Goal: Task Accomplishment & Management: Manage account settings

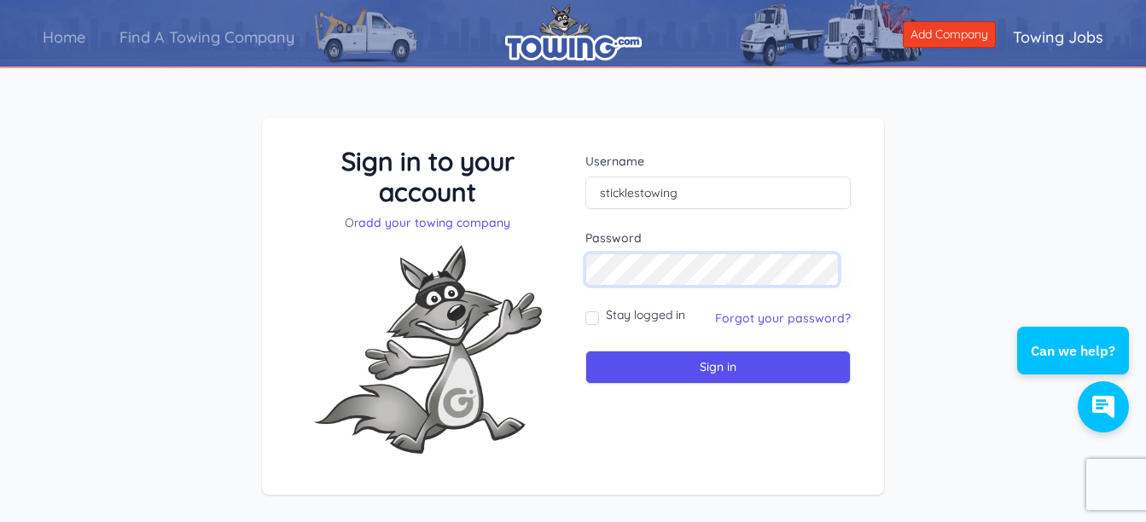
click at [585, 351] on input "Sign in" at bounding box center [717, 367] width 265 height 33
click at [765, 319] on link "Forgot your password?" at bounding box center [783, 318] width 136 height 15
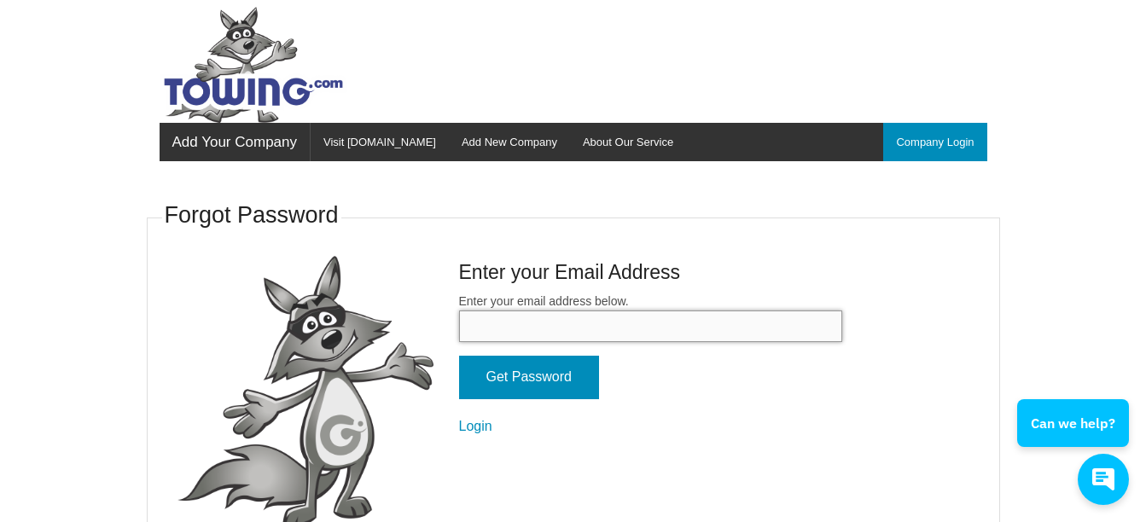
click at [644, 336] on input "Enter your email address below." at bounding box center [650, 327] width 383 height 32
type input "sticklestowing@gmail.com"
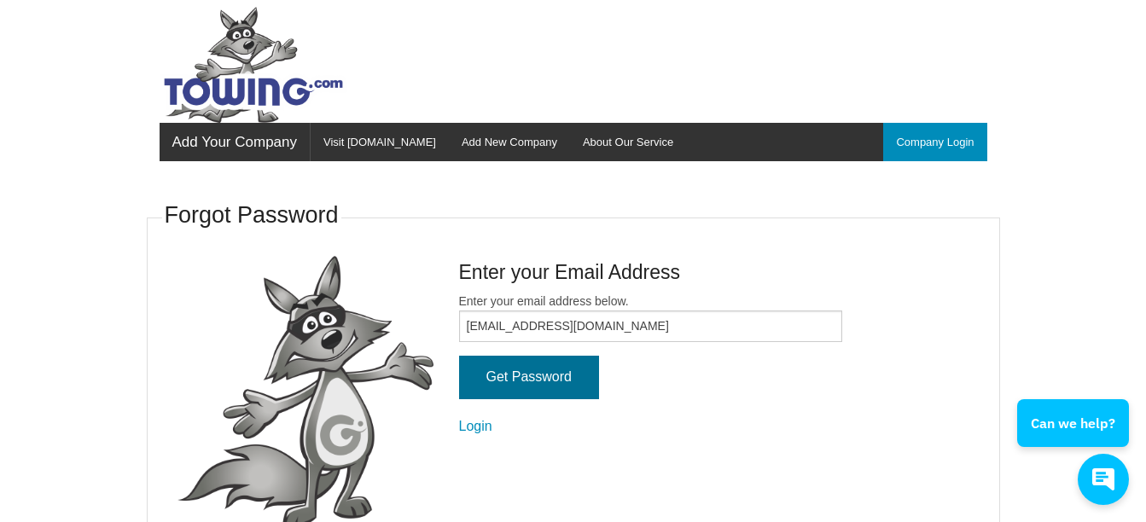
click at [567, 381] on input "Get Password" at bounding box center [529, 378] width 140 height 44
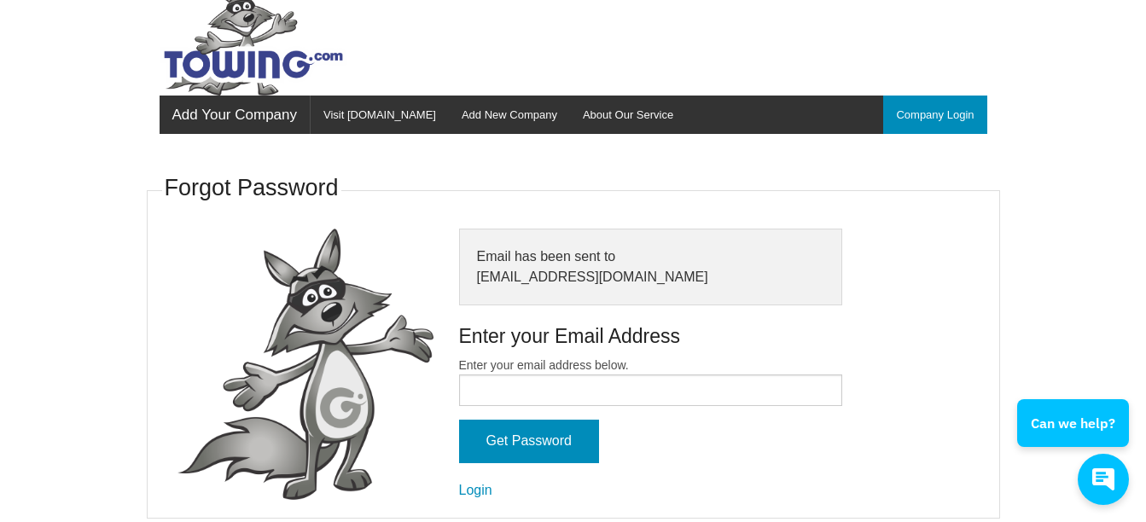
scroll to position [39, 0]
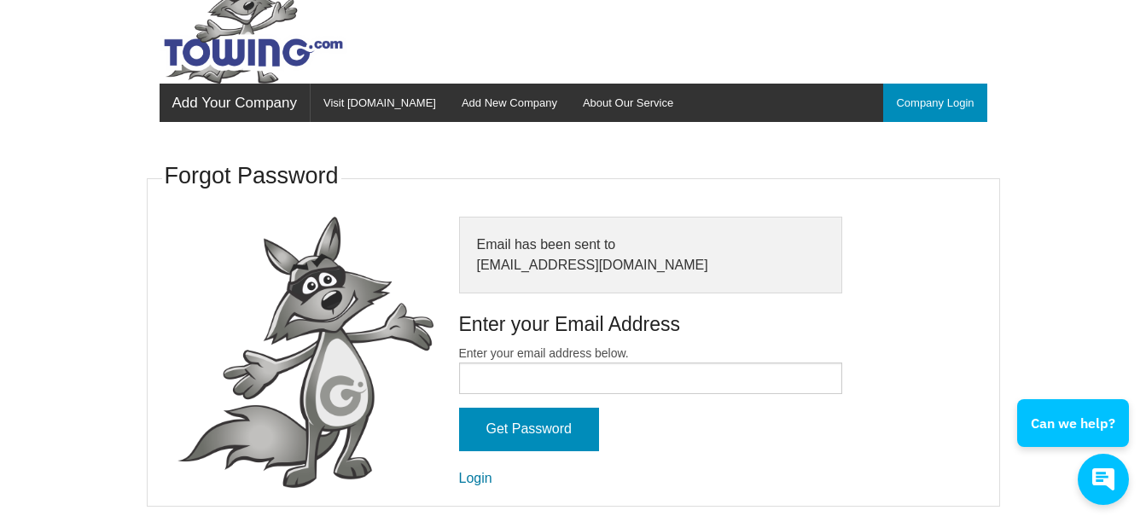
click at [475, 479] on link "Login" at bounding box center [475, 478] width 33 height 15
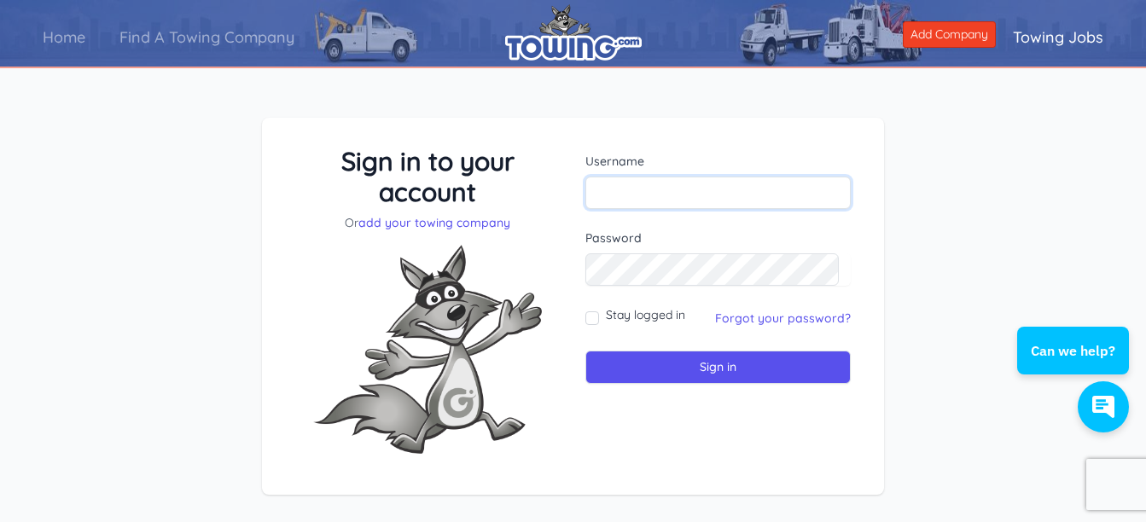
click at [654, 198] on input "text" at bounding box center [717, 193] width 265 height 32
click at [747, 195] on input "sticklestowing@gmail.com" at bounding box center [717, 193] width 265 height 32
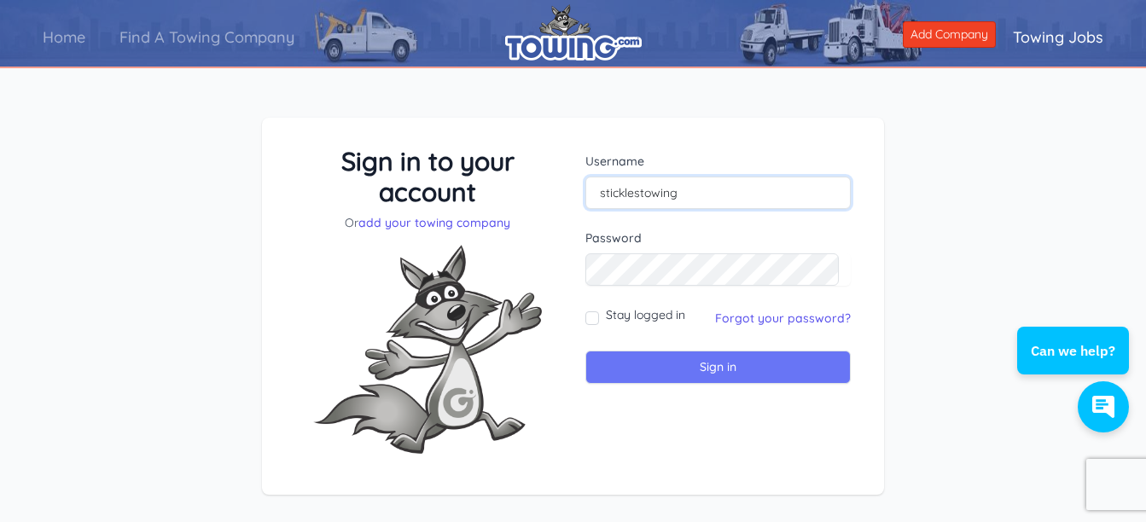
type input "sticklestowing"
click at [719, 370] on input "Sign in" at bounding box center [717, 367] width 265 height 33
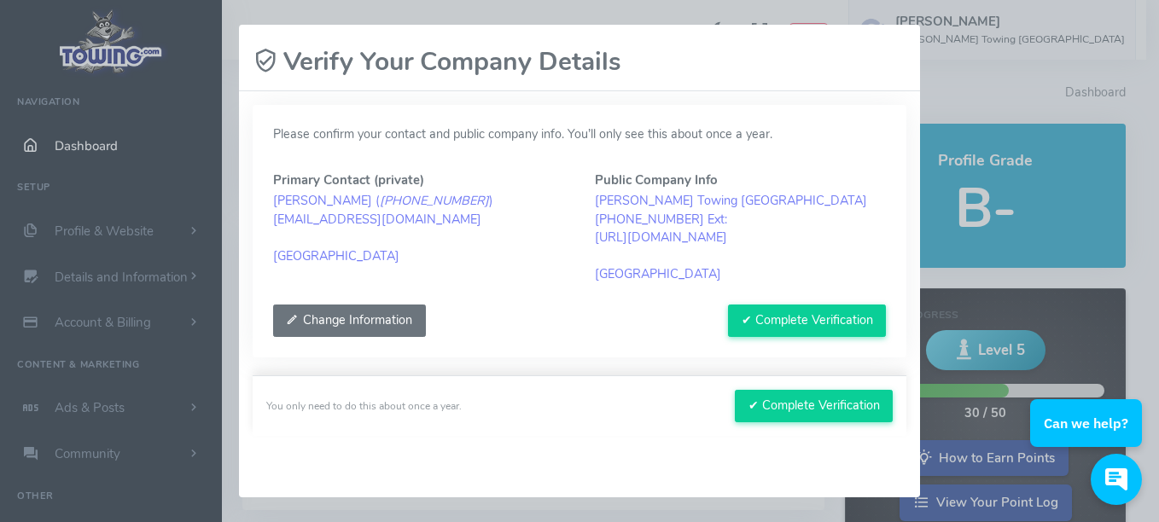
click at [374, 317] on button "Change Information" at bounding box center [349, 321] width 153 height 32
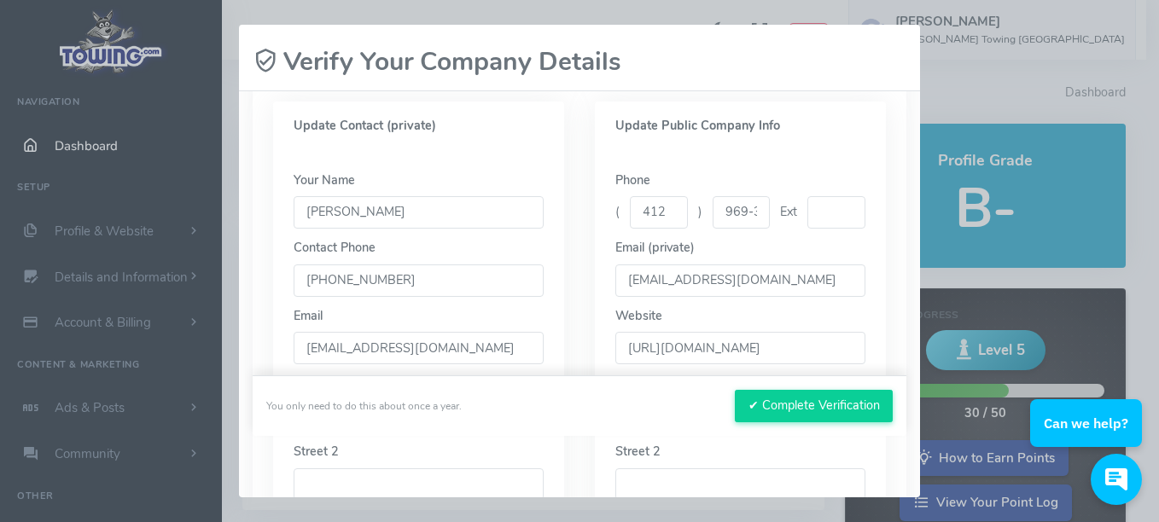
scroll to position [171, 0]
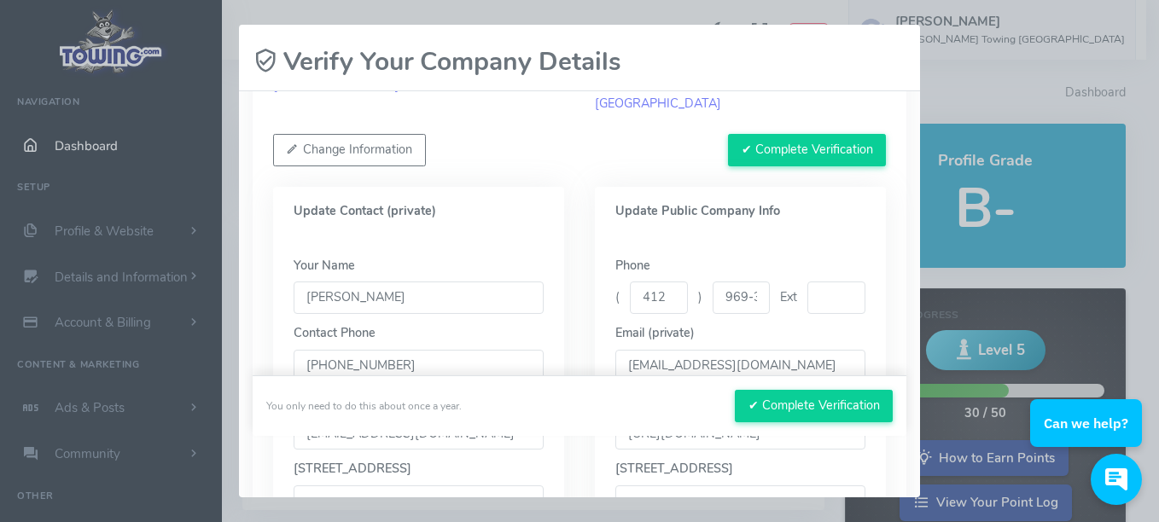
click at [754, 297] on input "969-3938" at bounding box center [742, 298] width 58 height 32
click at [748, 297] on input "969-3938" at bounding box center [742, 298] width 58 height 32
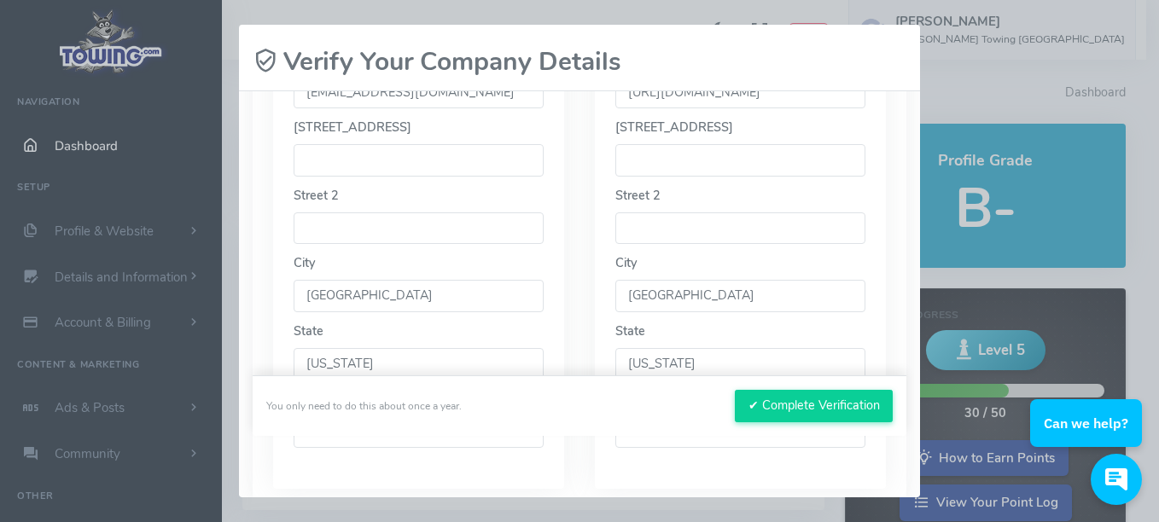
scroll to position [597, 0]
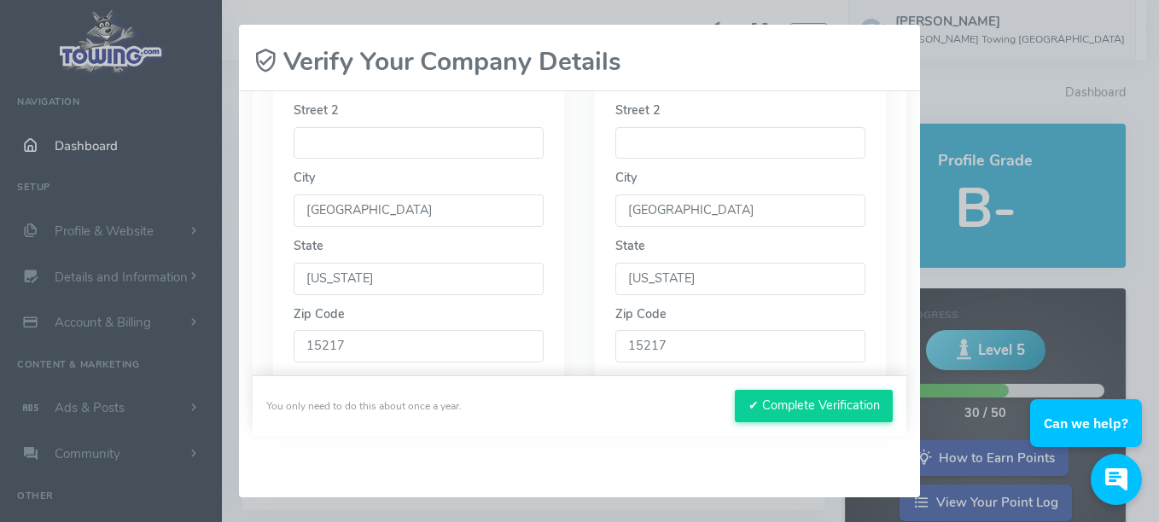
click at [367, 341] on input "15217" at bounding box center [419, 346] width 250 height 32
type input "15207"
click at [675, 348] on input "15217" at bounding box center [740, 346] width 250 height 32
type input "15207"
click at [801, 416] on button "✔ Complete Verification" at bounding box center [814, 406] width 158 height 32
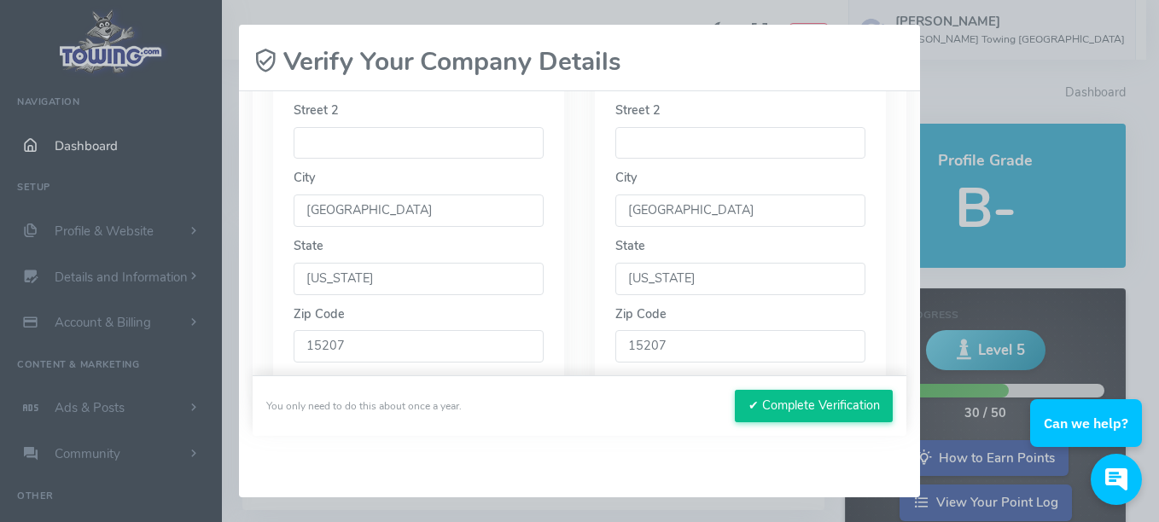
click at [776, 400] on button "✔ Complete Verification" at bounding box center [814, 406] width 158 height 32
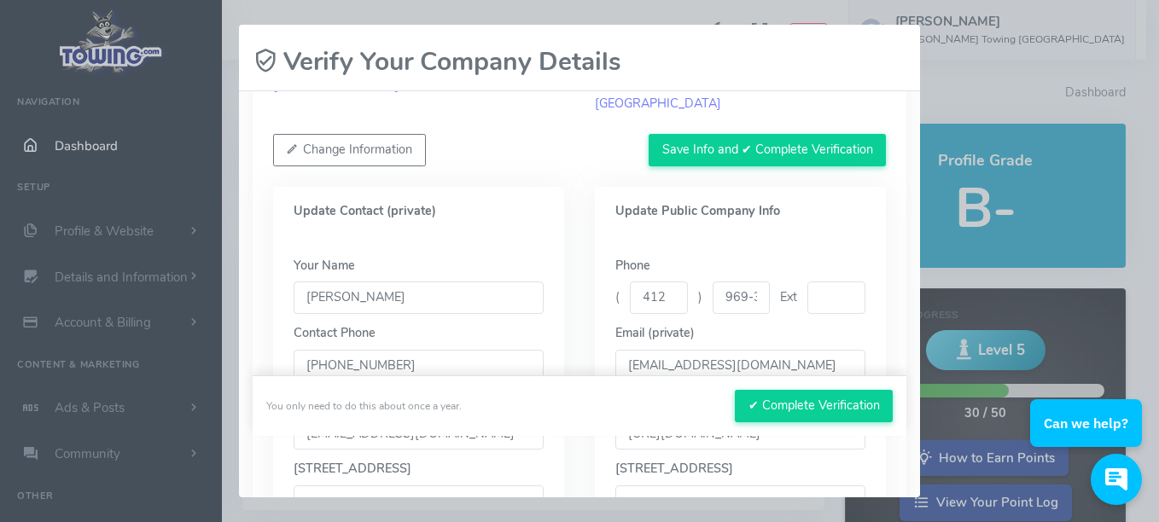
scroll to position [256, 0]
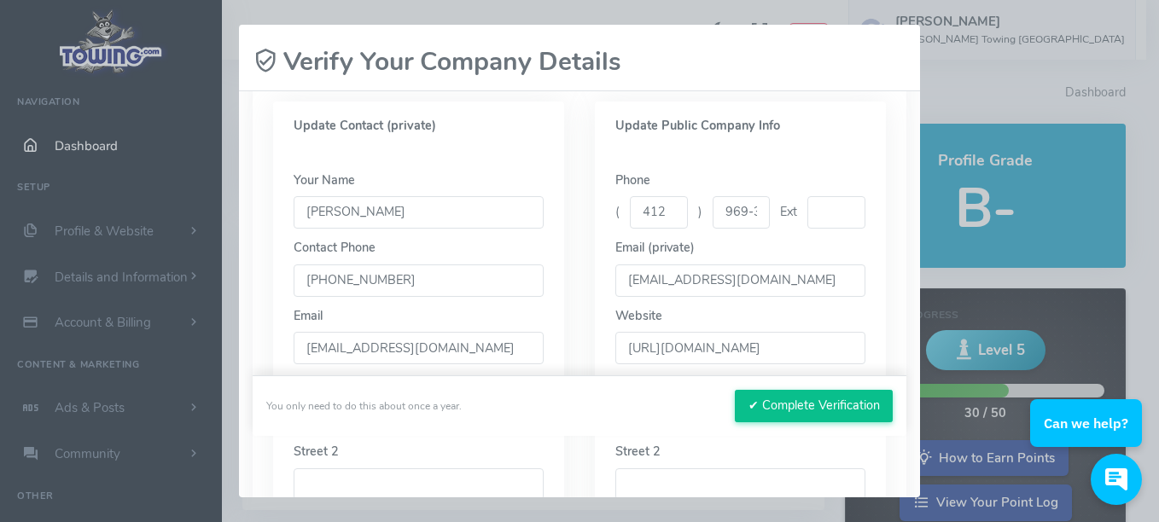
click at [803, 399] on button "✔ Complete Verification" at bounding box center [814, 406] width 158 height 32
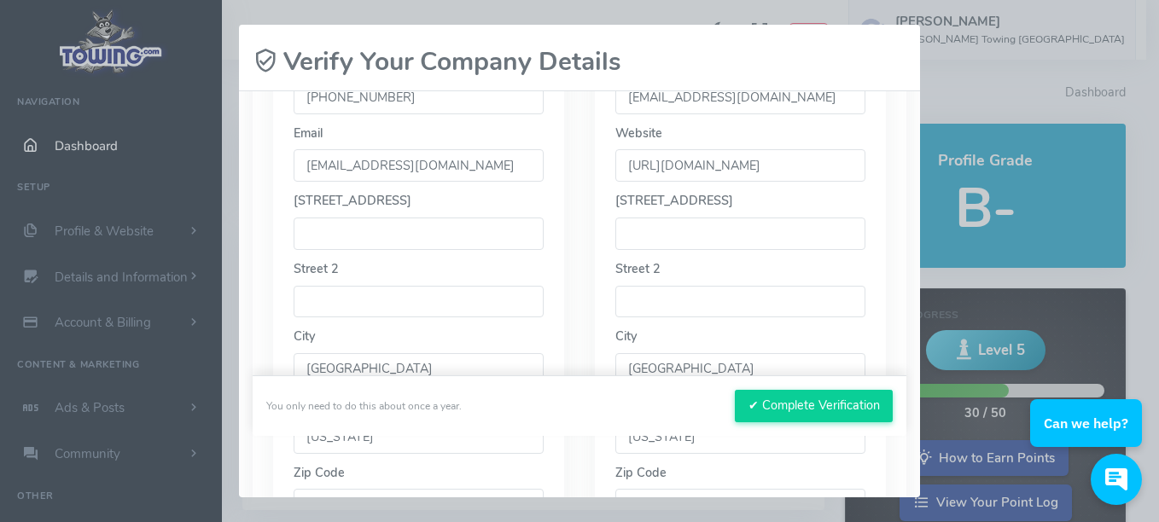
scroll to position [410, 0]
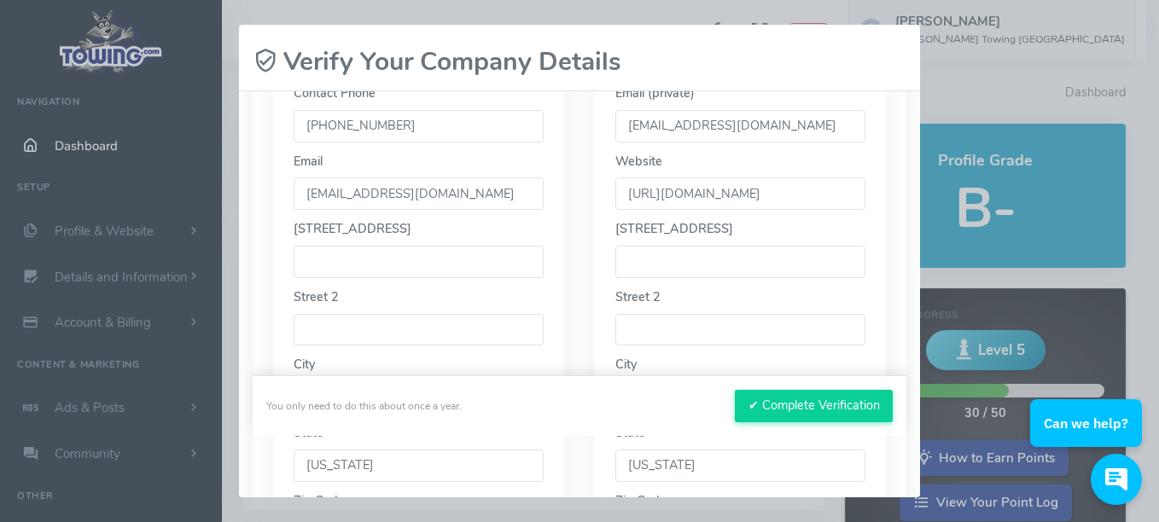
click at [413, 265] on input "text" at bounding box center [419, 262] width 250 height 32
type input "5246 Lytle Street Pittsburgh PA 15207"
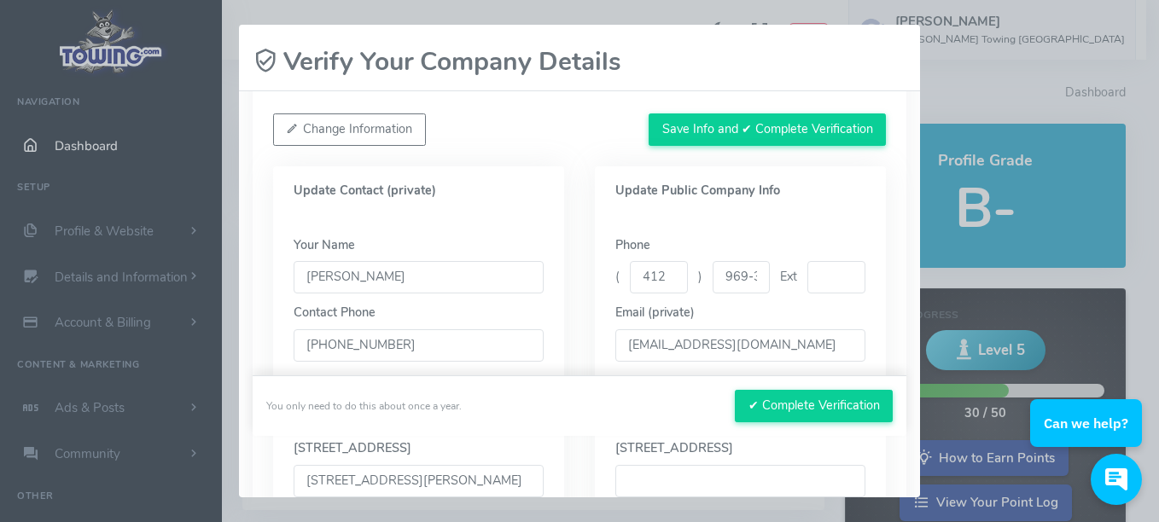
scroll to position [154, 0]
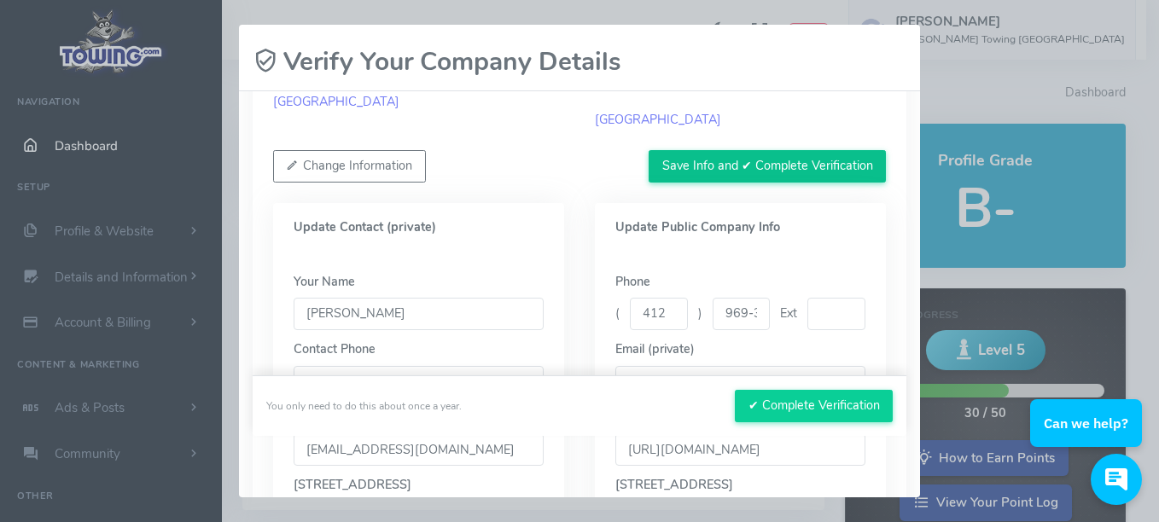
click at [708, 172] on button "Save Info and ✔ Complete Verification" at bounding box center [767, 166] width 237 height 32
